Goal: Information Seeking & Learning: Check status

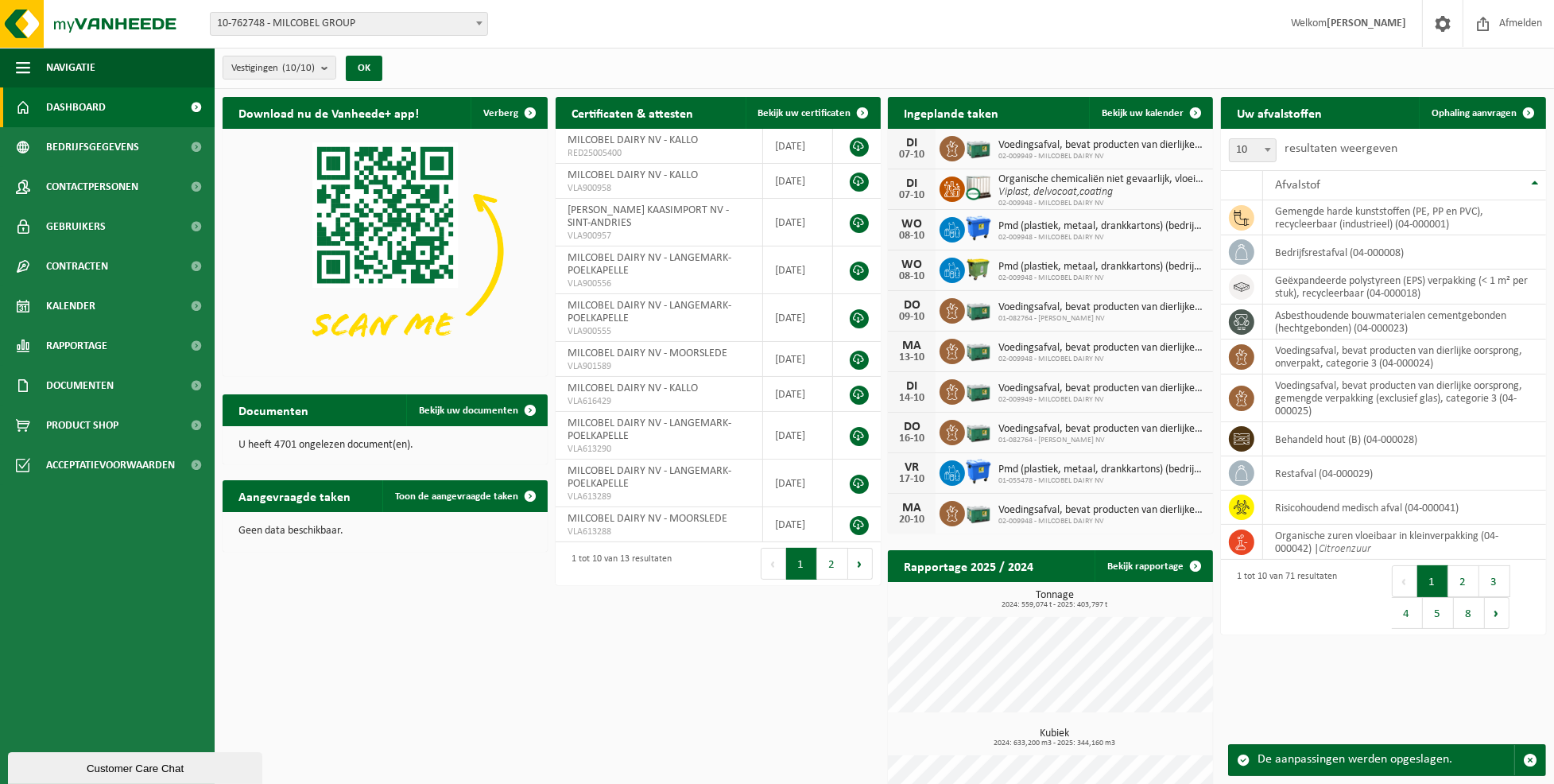
click at [480, 23] on b at bounding box center [479, 23] width 7 height 4
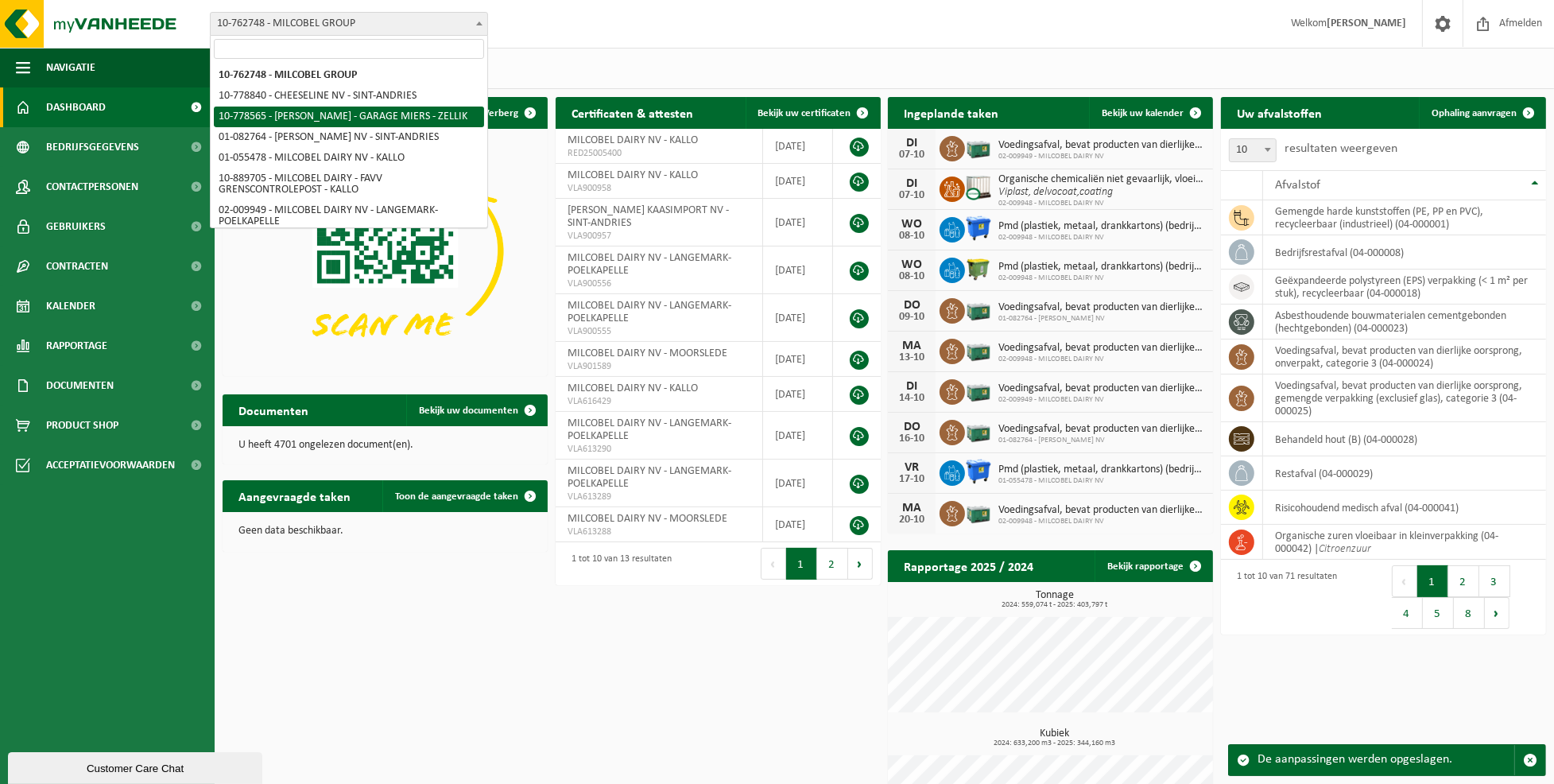
click at [563, 23] on div "Vestiging: 10-762748 - MILCOBEL GROUP 10-778840 - CHEESELINE NV - SINT-ANDRIES …" at bounding box center [777, 24] width 1554 height 49
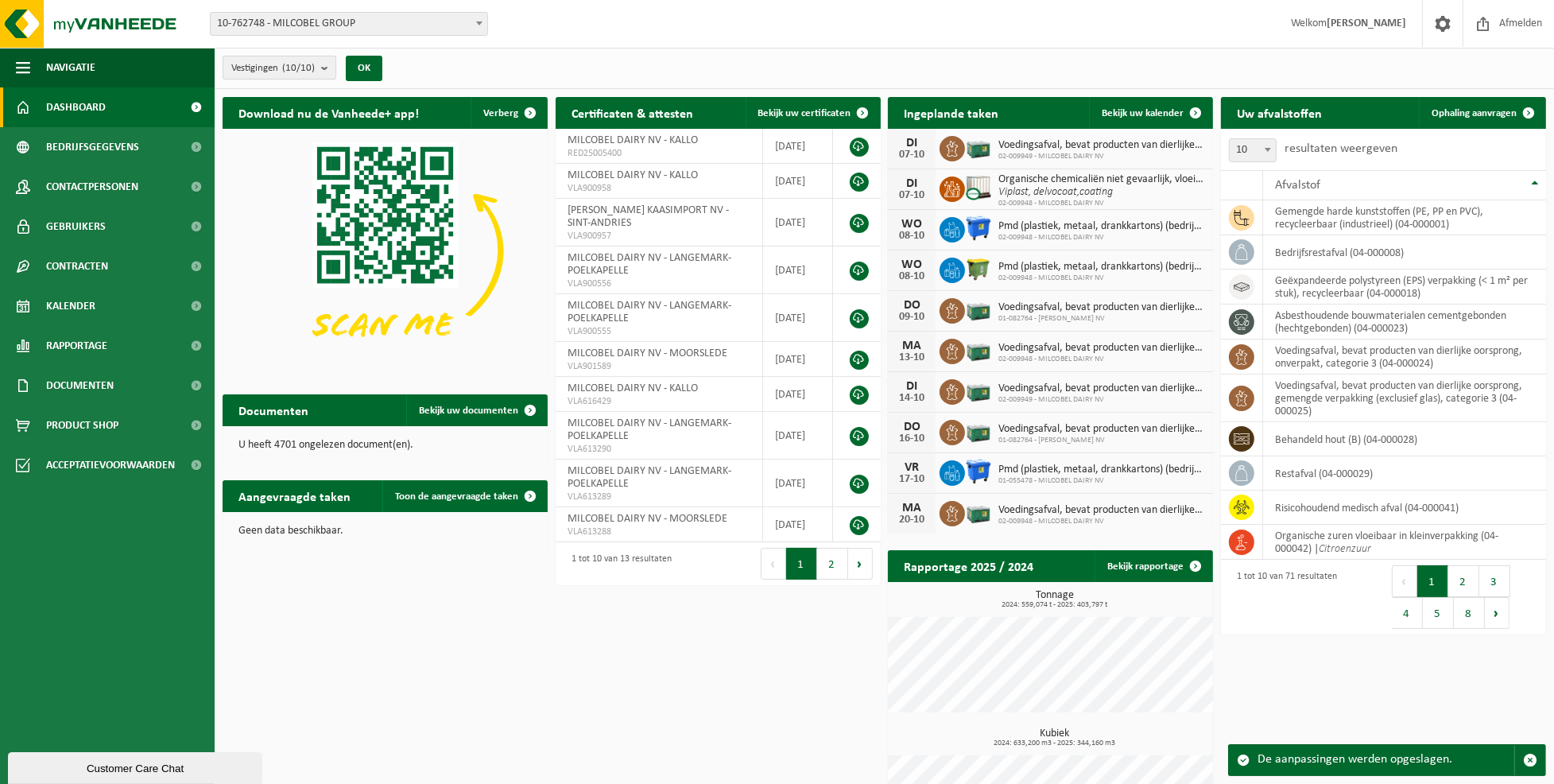
click at [326, 66] on b "submit" at bounding box center [328, 68] width 14 height 23
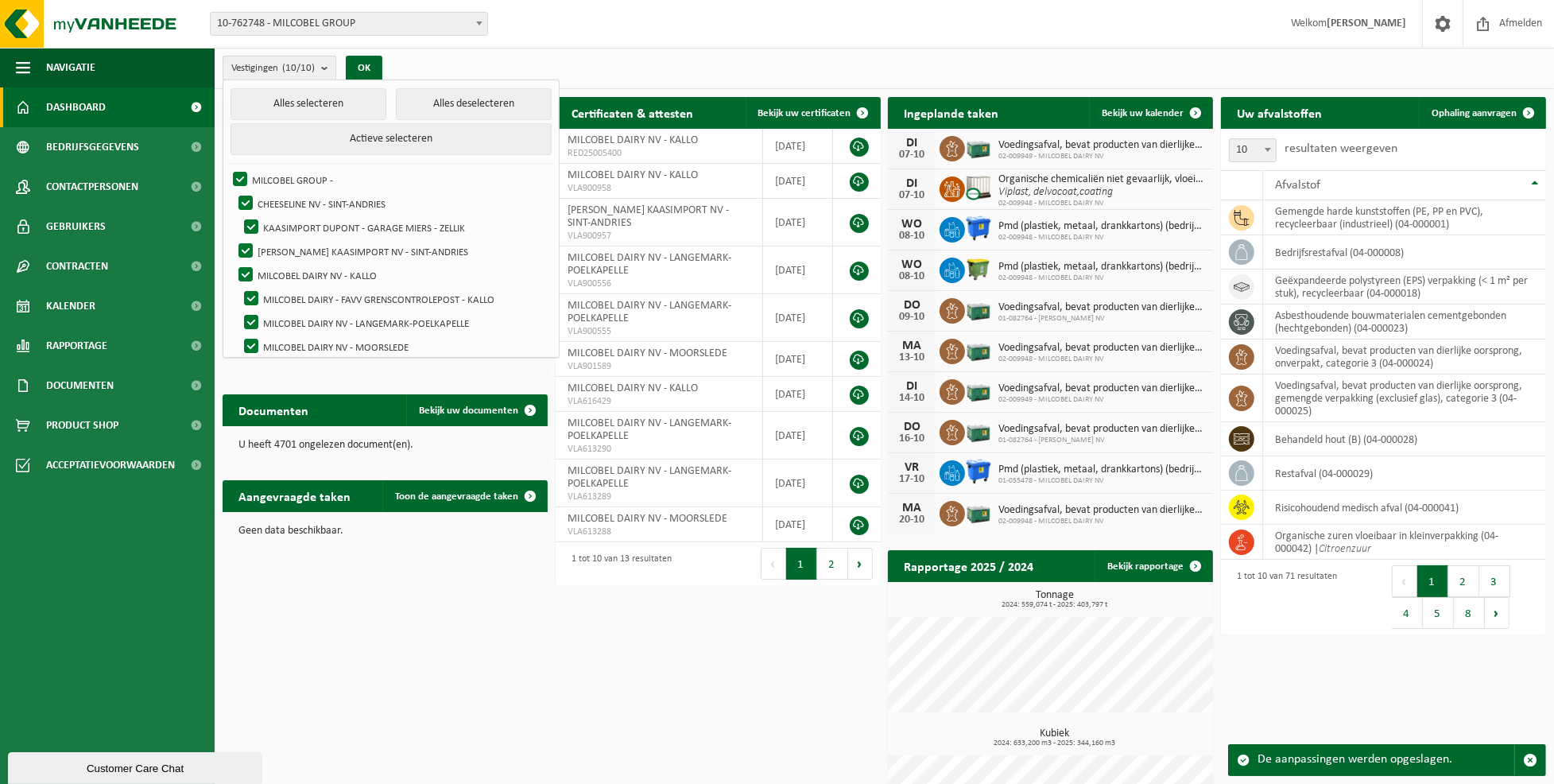
click at [326, 69] on b "submit" at bounding box center [328, 68] width 14 height 23
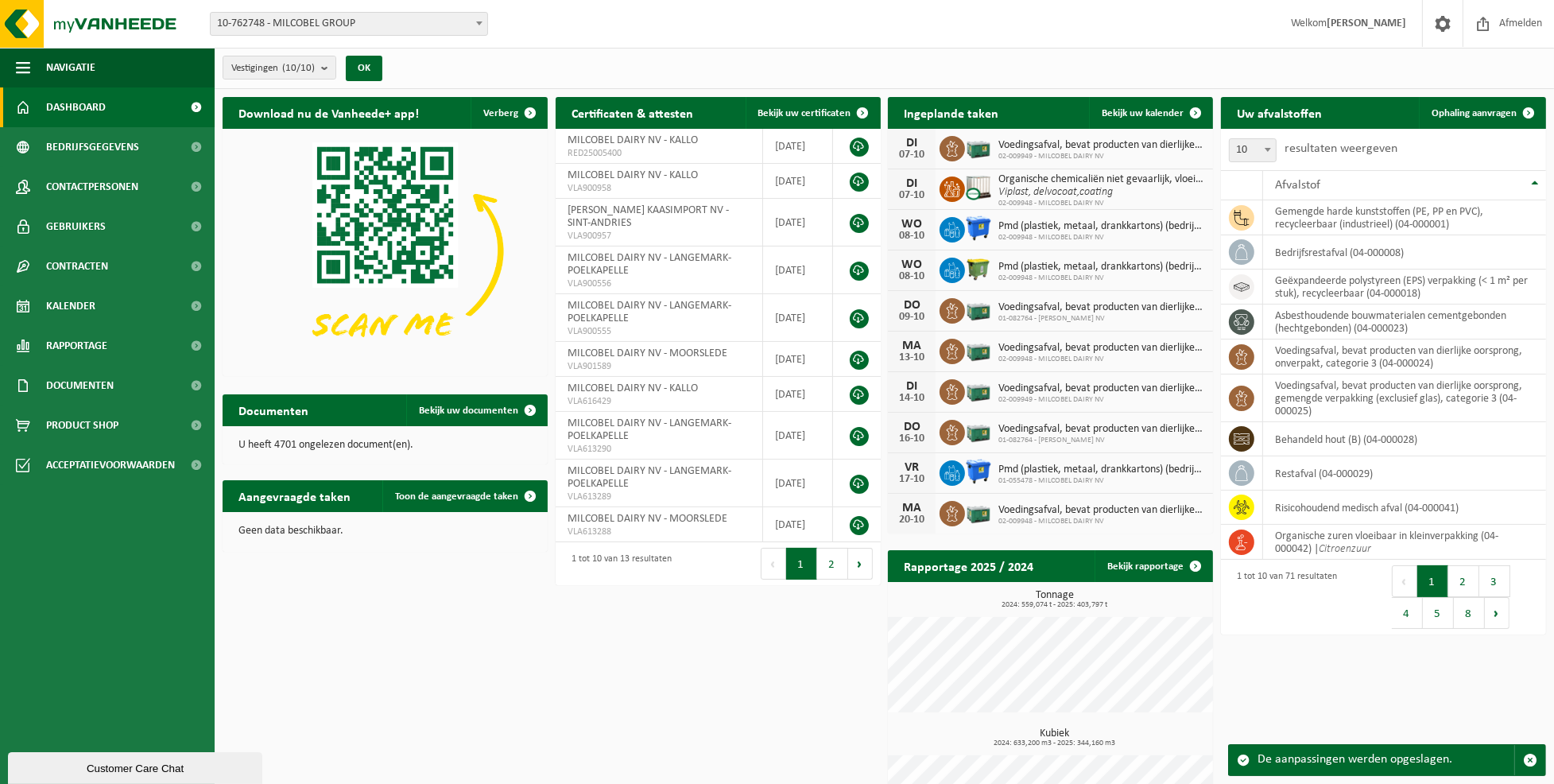
click at [480, 27] on span at bounding box center [479, 23] width 16 height 21
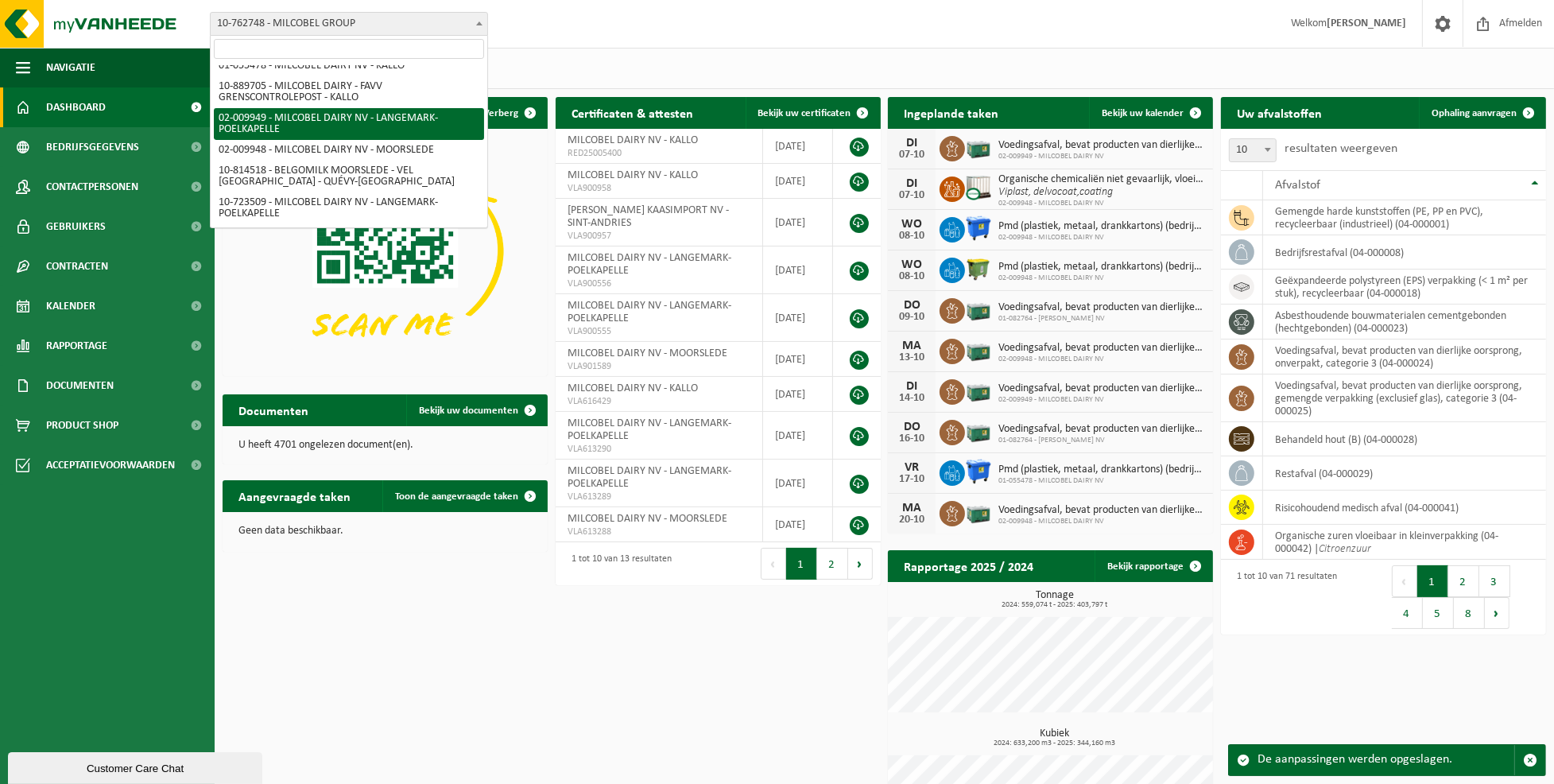
scroll to position [115, 0]
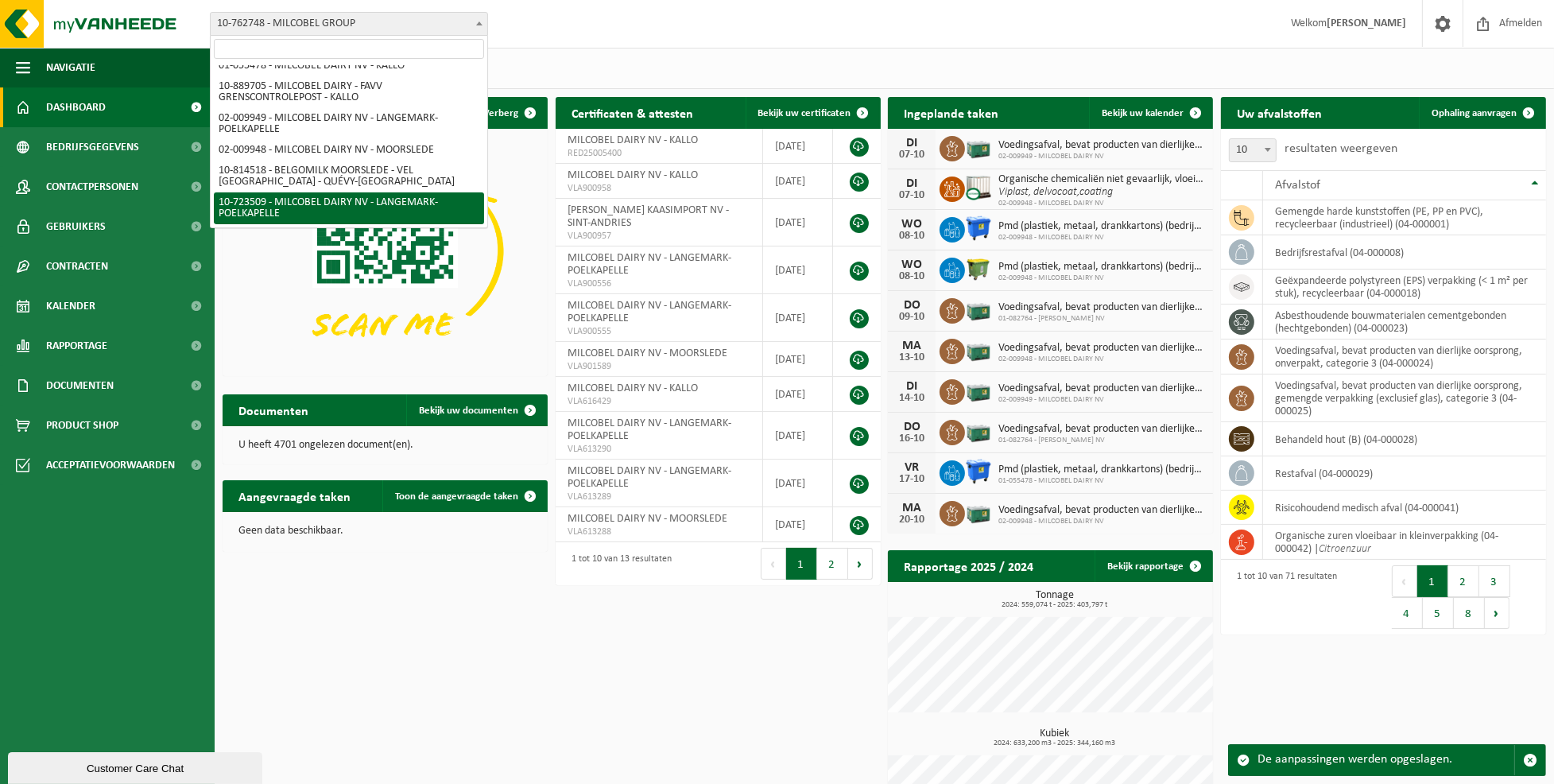
select select "3285"
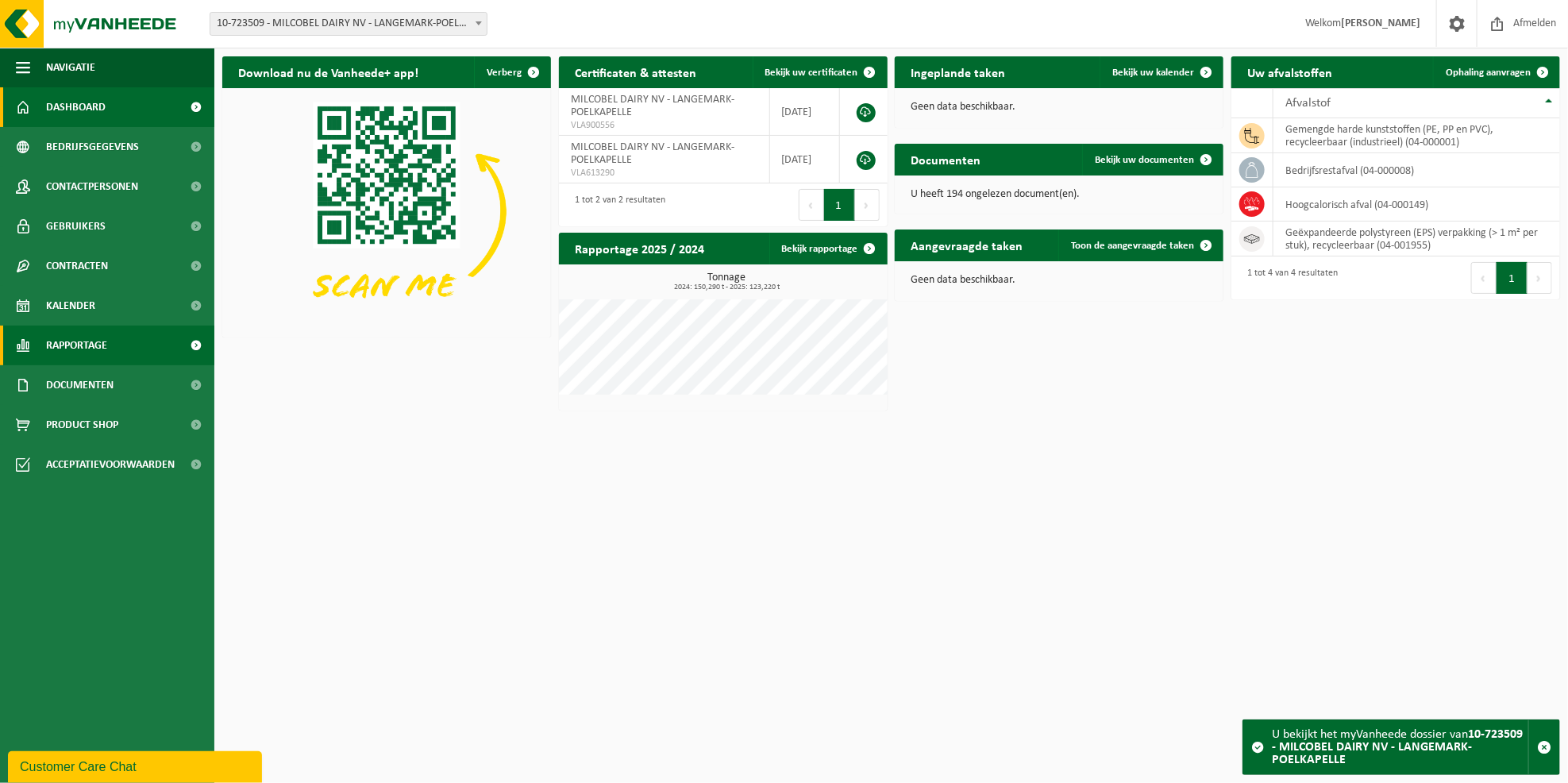
click at [54, 348] on span "Rapportage" at bounding box center [76, 345] width 61 height 39
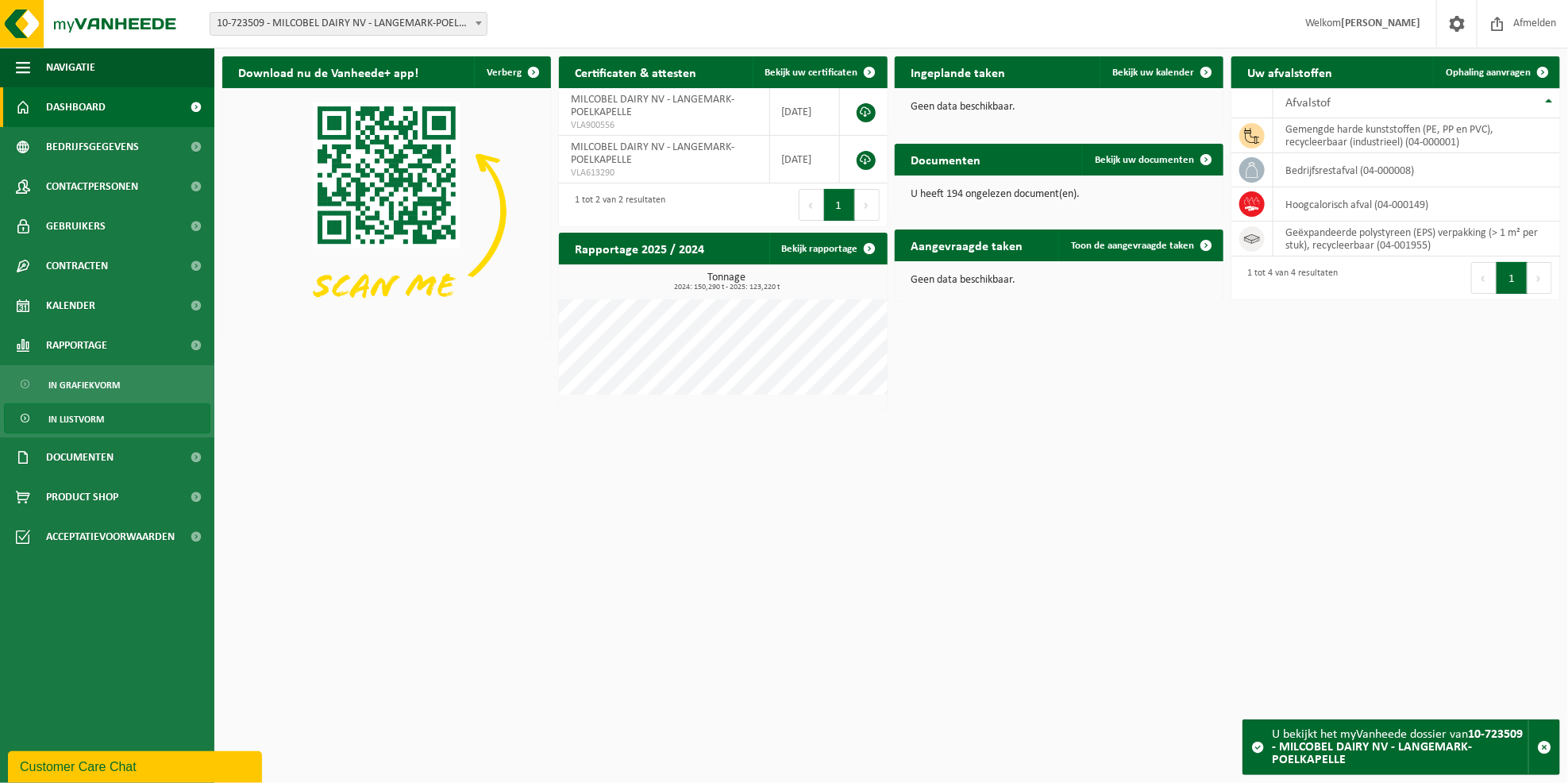
click at [74, 417] on span "In lijstvorm" at bounding box center [76, 419] width 55 height 30
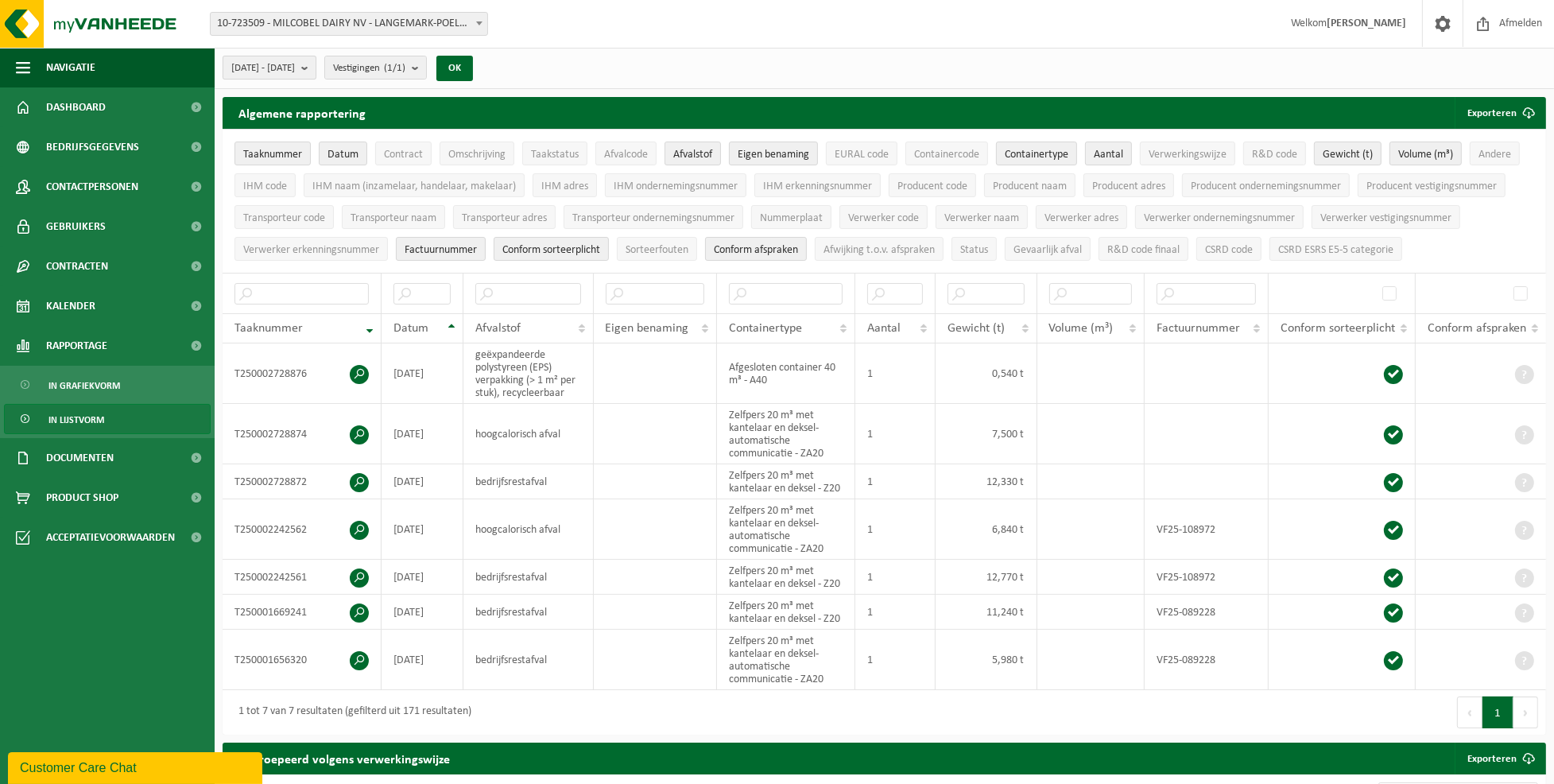
click at [315, 67] on b "submit" at bounding box center [308, 68] width 14 height 23
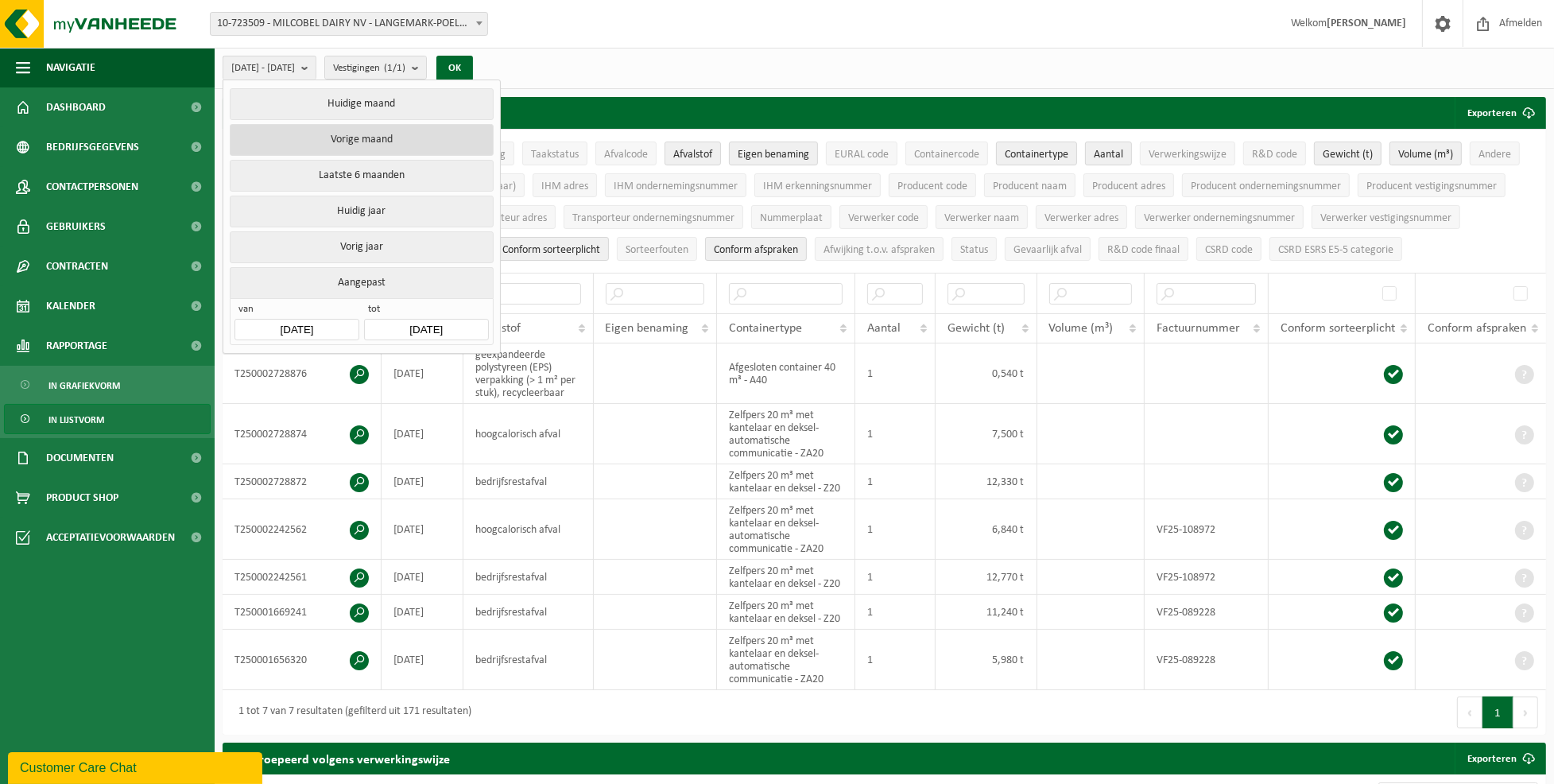
click at [346, 134] on button "Vorige maand" at bounding box center [362, 140] width 263 height 32
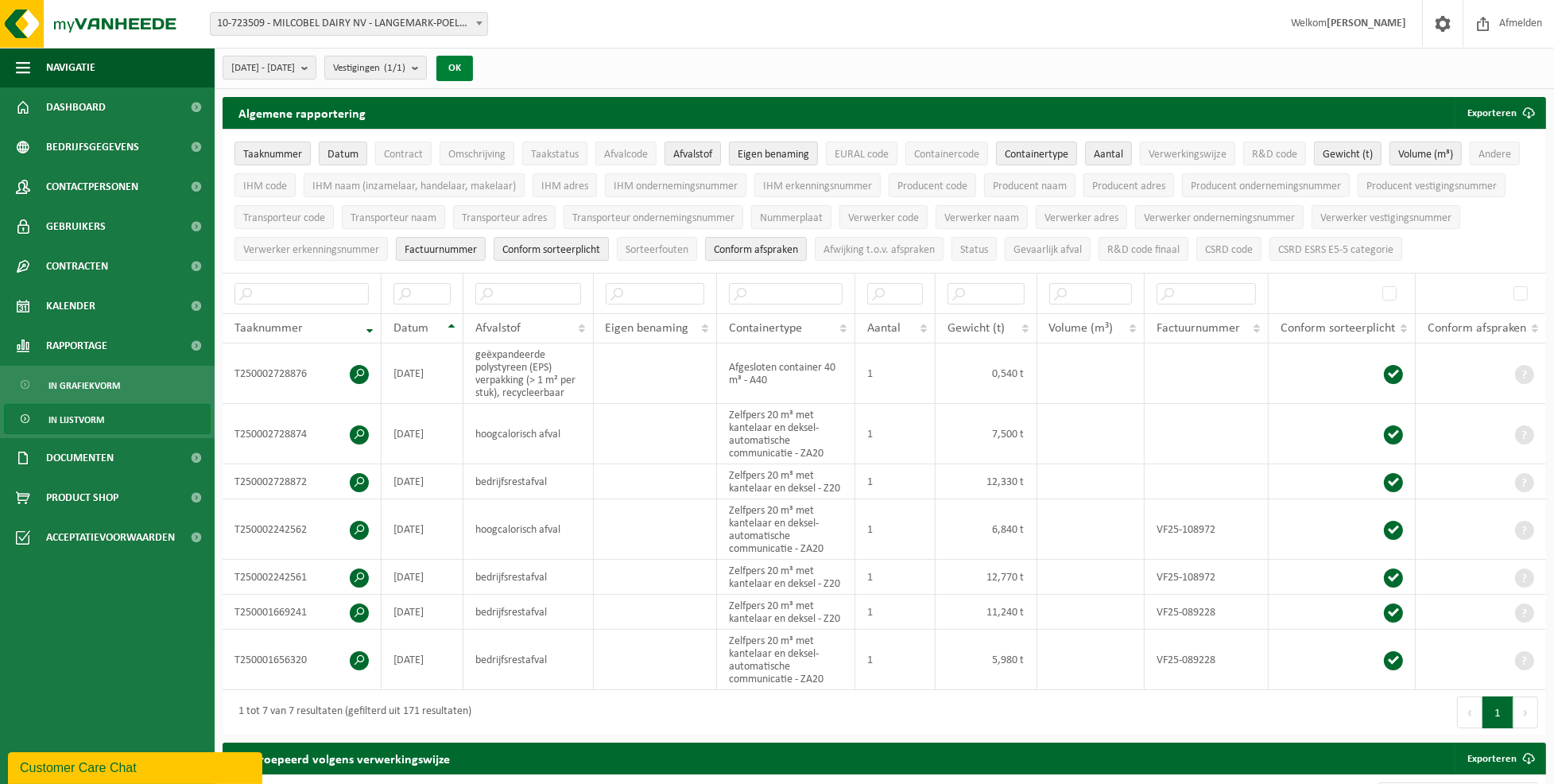
click at [473, 65] on button "OK" at bounding box center [454, 68] width 37 height 25
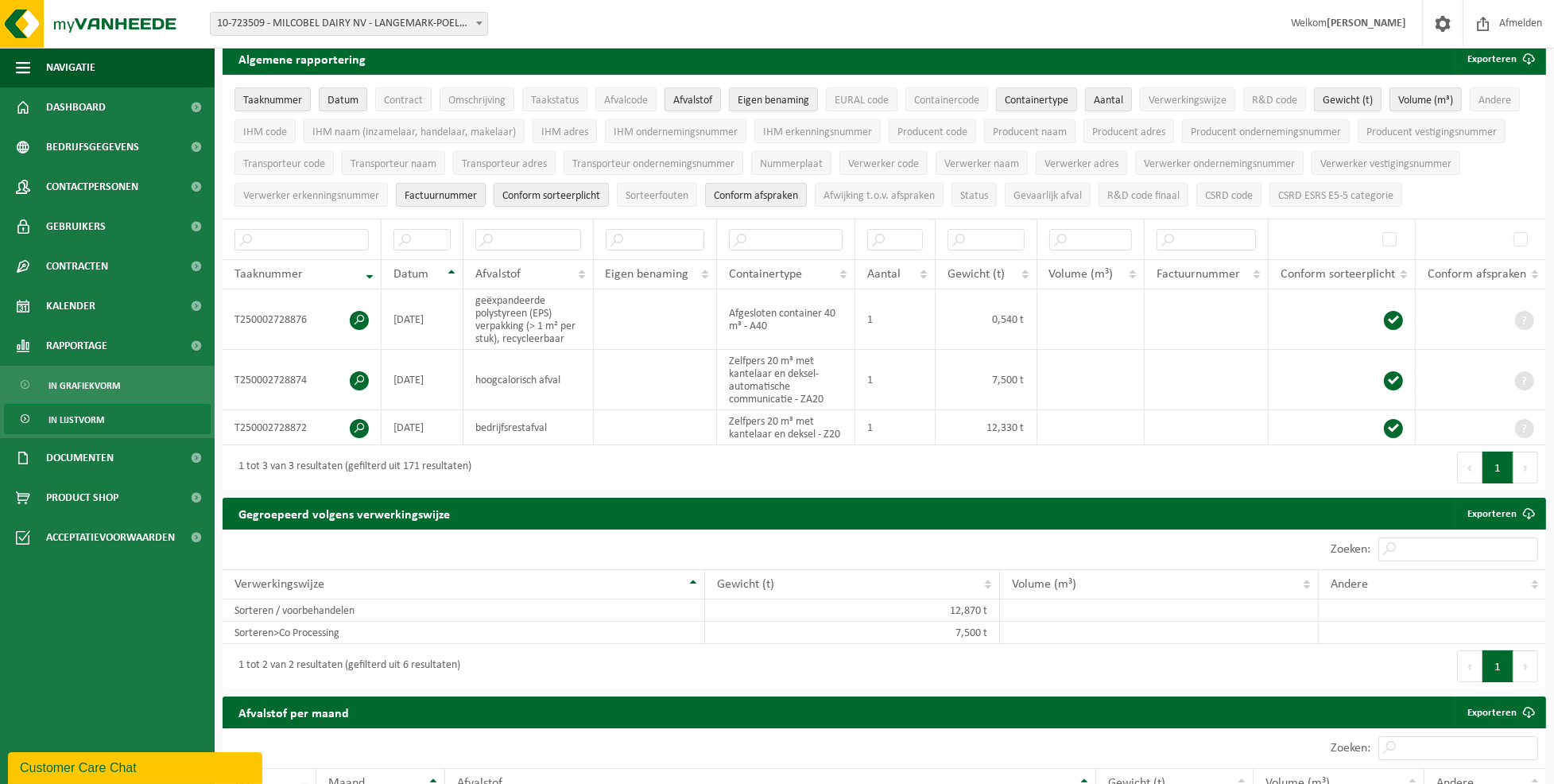
scroll to position [160, 0]
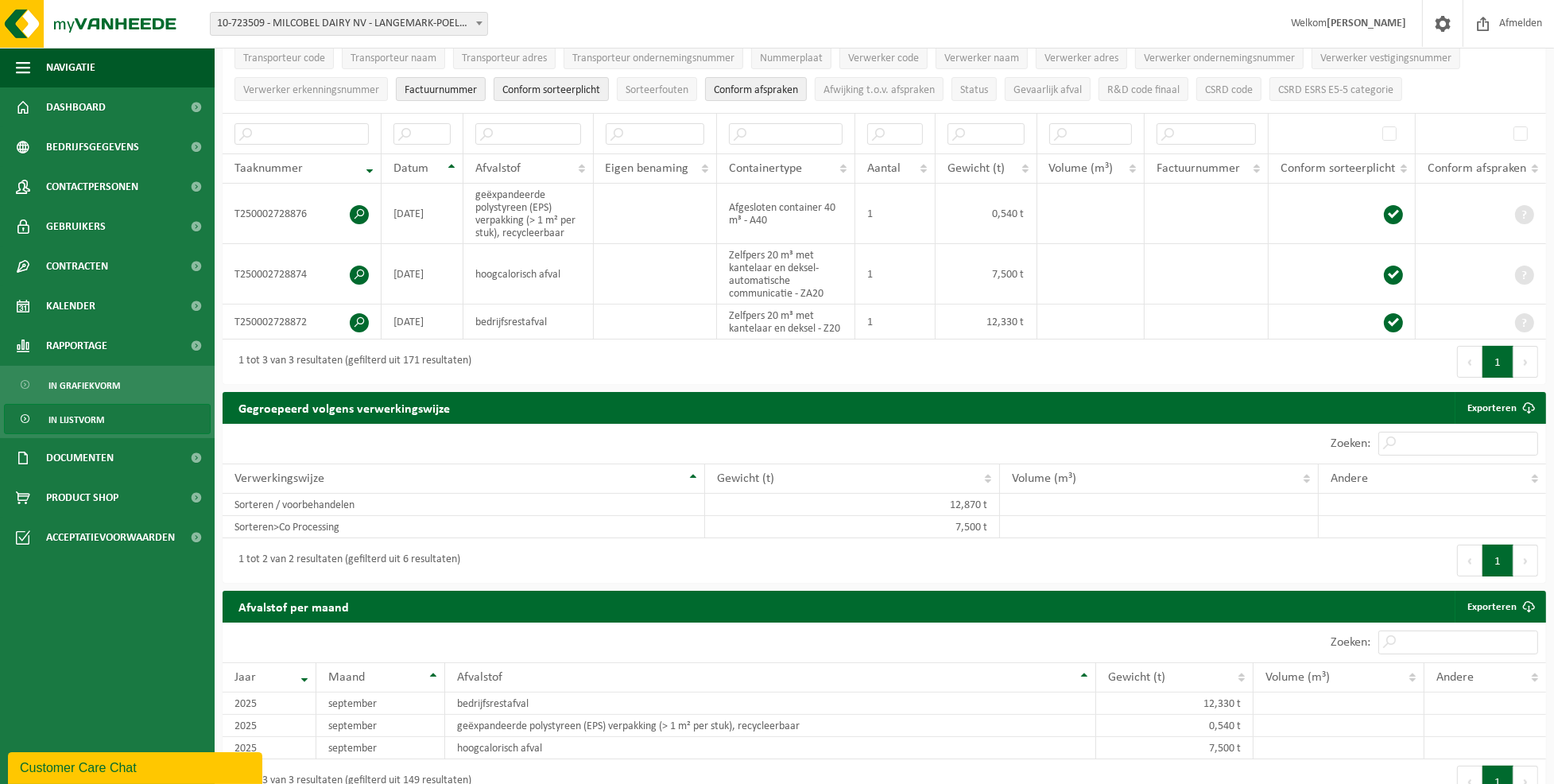
click at [1202, 646] on div "Zoeken:" at bounding box center [1215, 642] width 662 height 39
click at [479, 23] on b at bounding box center [479, 23] width 7 height 4
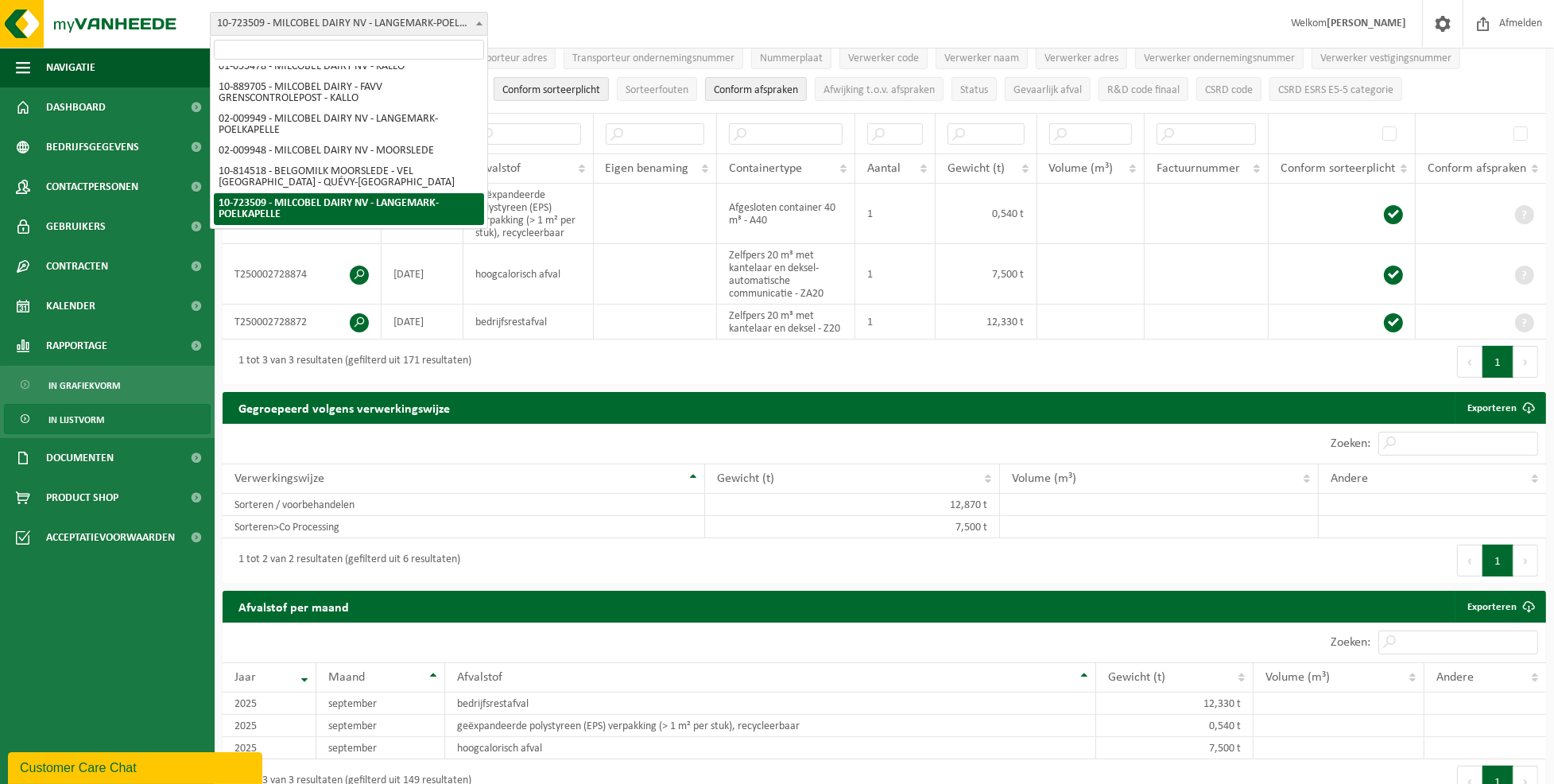
scroll to position [0, 0]
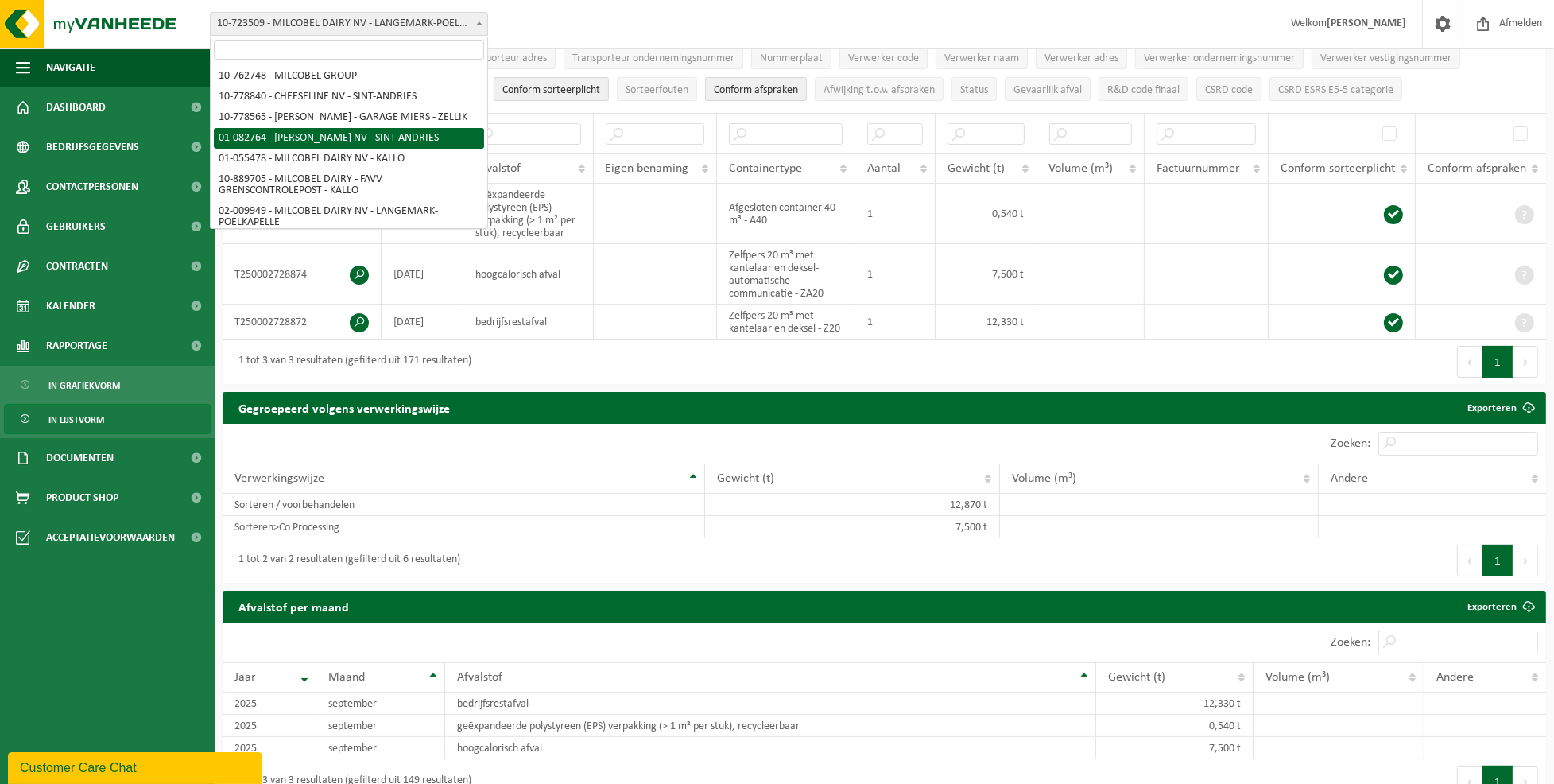
select select "616"
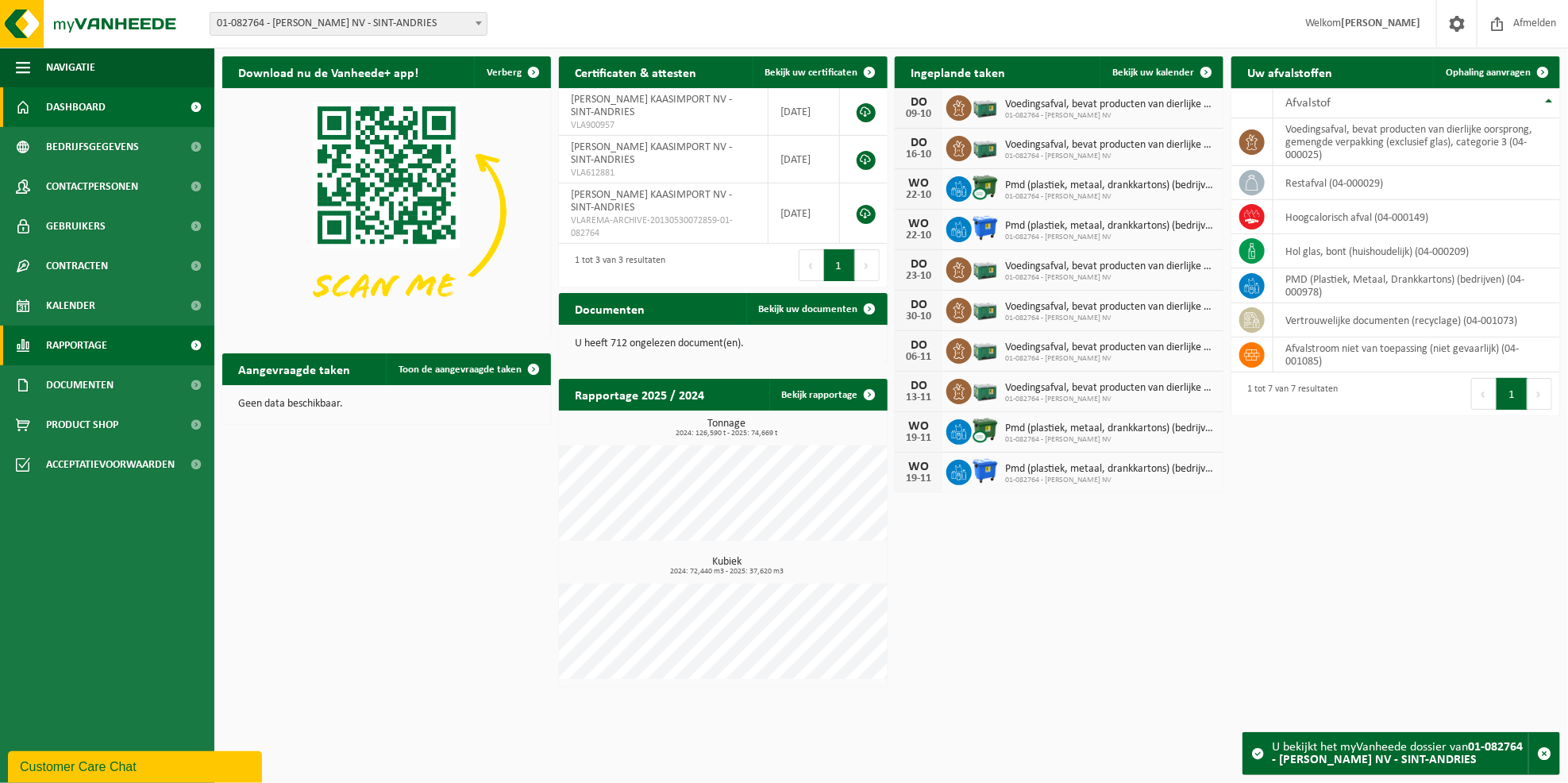
click at [73, 346] on span "Rapportage" at bounding box center [76, 345] width 61 height 39
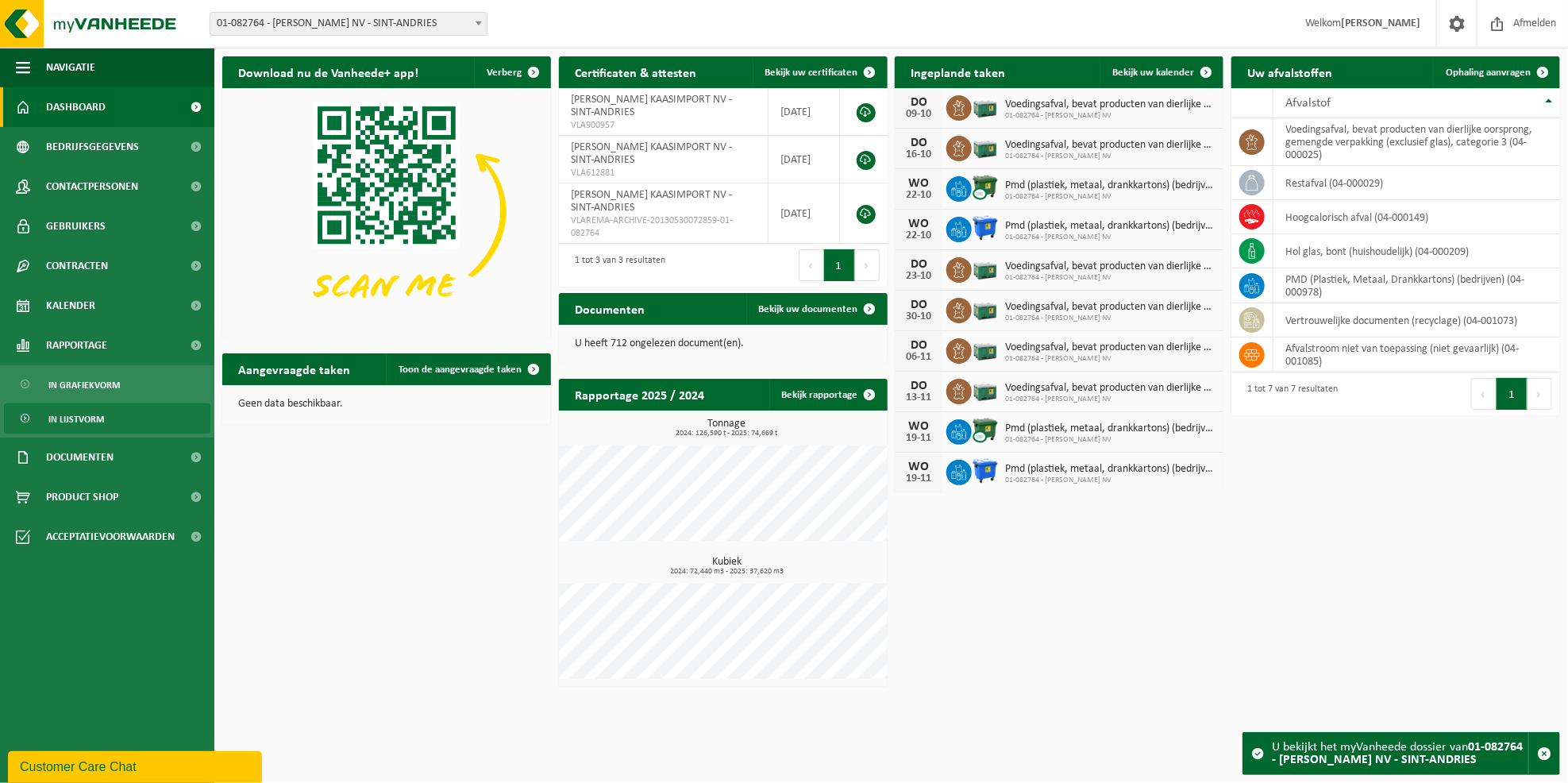
click at [74, 416] on span "In lijstvorm" at bounding box center [76, 419] width 55 height 30
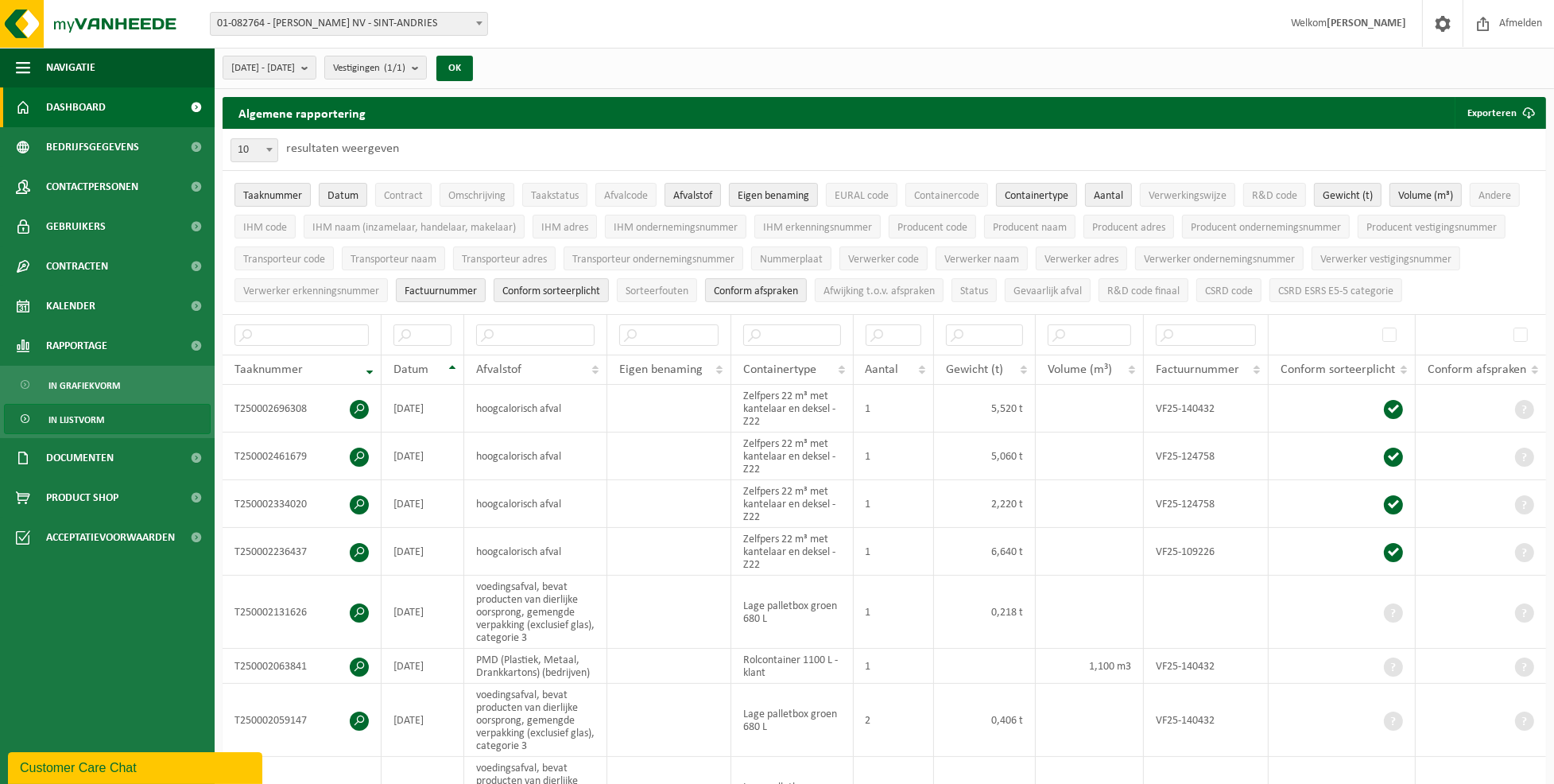
click at [67, 102] on span "Dashboard" at bounding box center [76, 107] width 60 height 39
